Goal: Check status: Check status

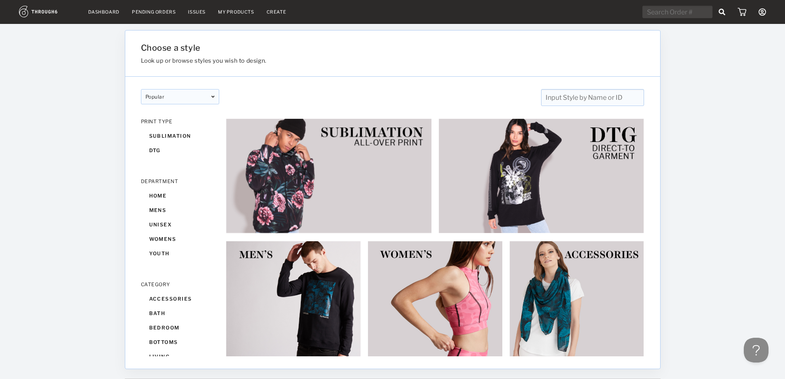
click at [99, 11] on link "Dashboard" at bounding box center [103, 12] width 31 height 6
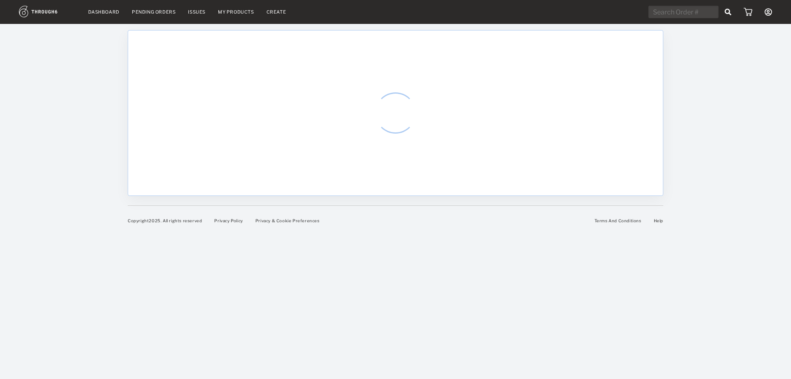
select select "8"
select select "2025"
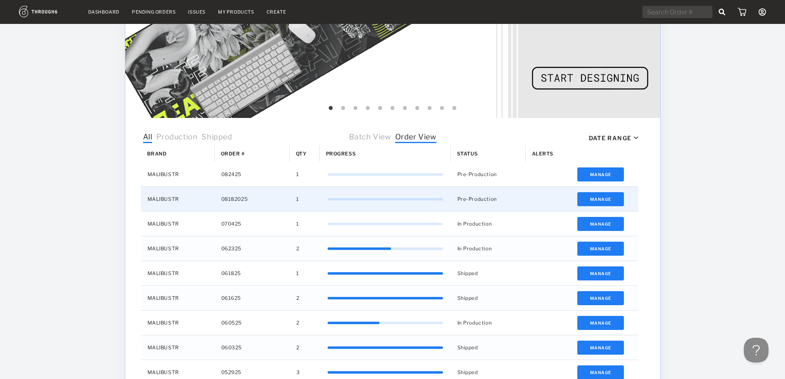
scroll to position [145, 0]
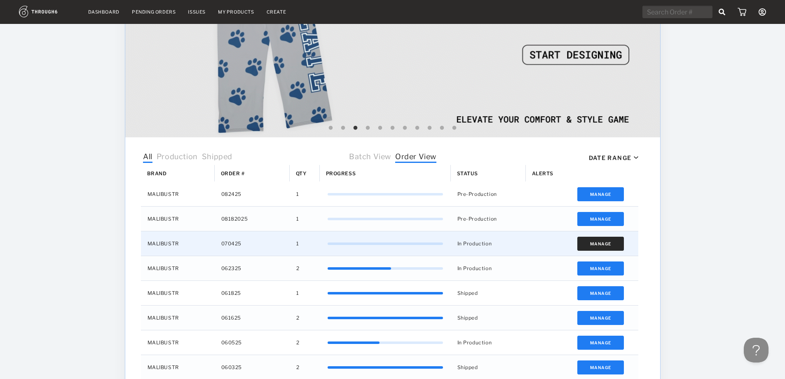
click at [591, 246] on button "Manage" at bounding box center [600, 244] width 47 height 14
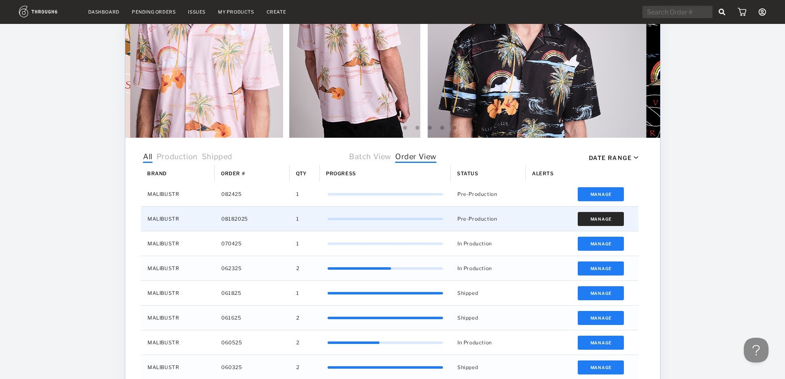
click at [596, 220] on button "Manage" at bounding box center [600, 219] width 47 height 14
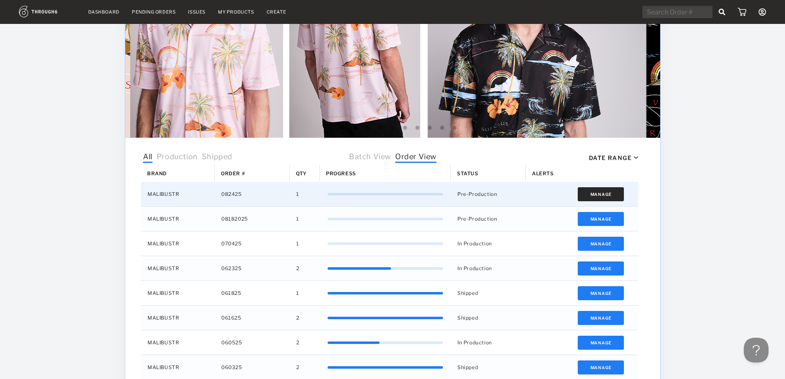
click at [613, 195] on button "Manage" at bounding box center [600, 194] width 47 height 14
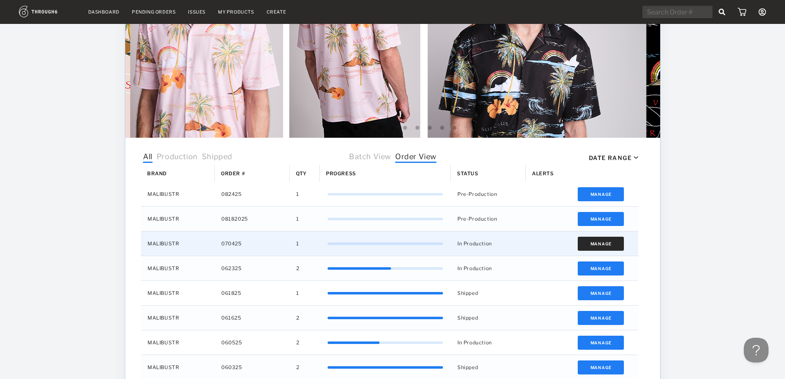
click at [599, 239] on button "Manage" at bounding box center [600, 244] width 47 height 14
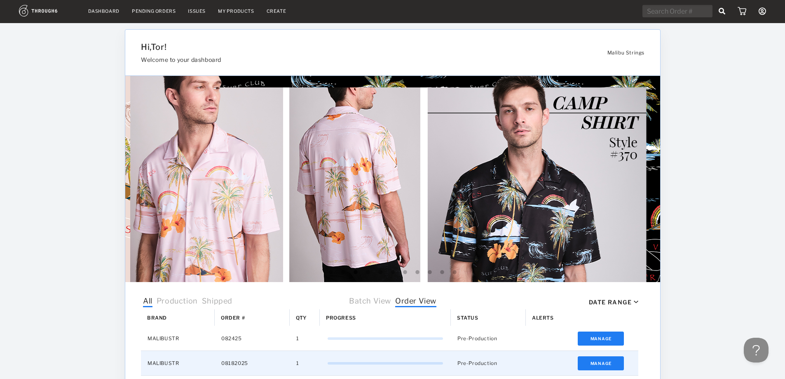
scroll to position [0, 0]
